Goal: Check status: Check status

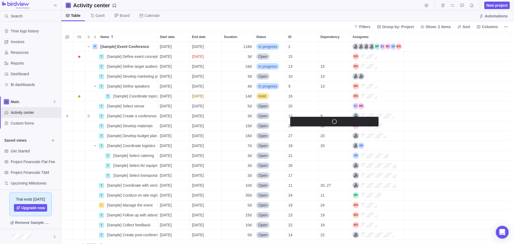
scroll to position [198, 449]
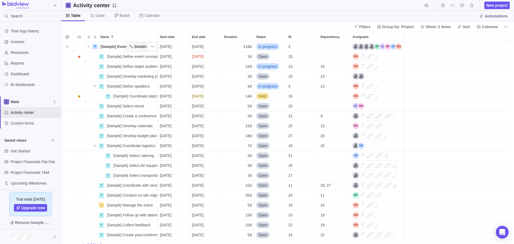
click at [129, 43] on span "Details" at bounding box center [138, 46] width 22 height 7
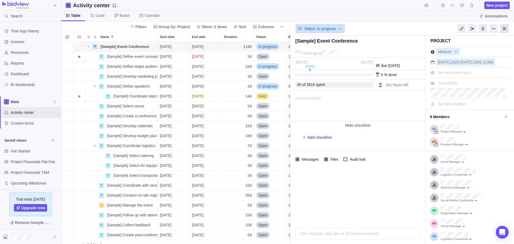
click at [508, 27] on div at bounding box center [504, 28] width 9 height 9
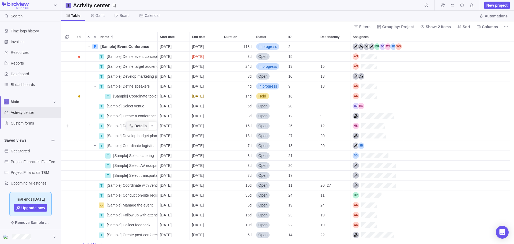
click at [129, 125] on span "Details" at bounding box center [138, 125] width 22 height 7
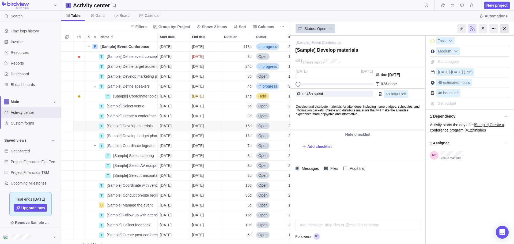
click at [502, 28] on div at bounding box center [504, 28] width 9 height 9
